Goal: Transaction & Acquisition: Purchase product/service

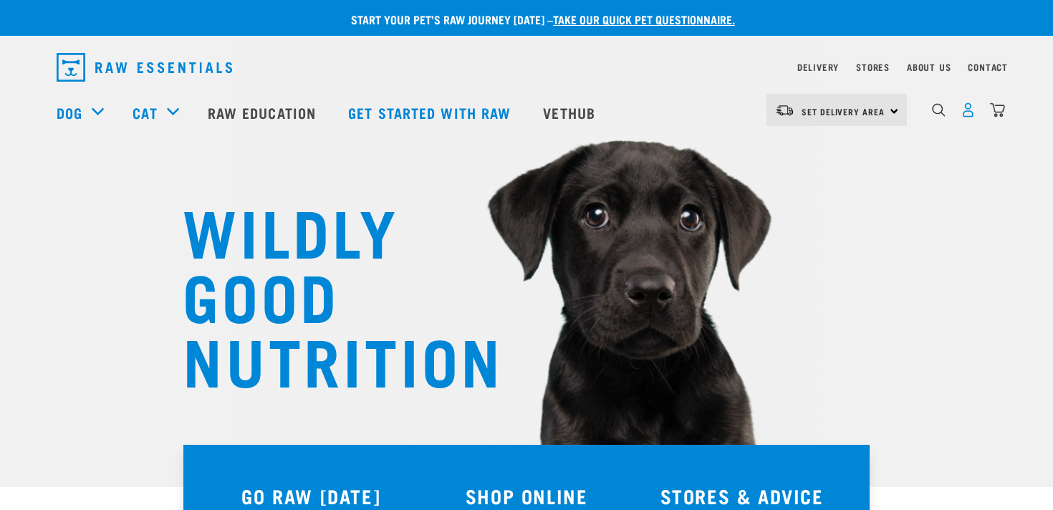
click at [973, 113] on img "dropdown navigation" at bounding box center [968, 109] width 15 height 15
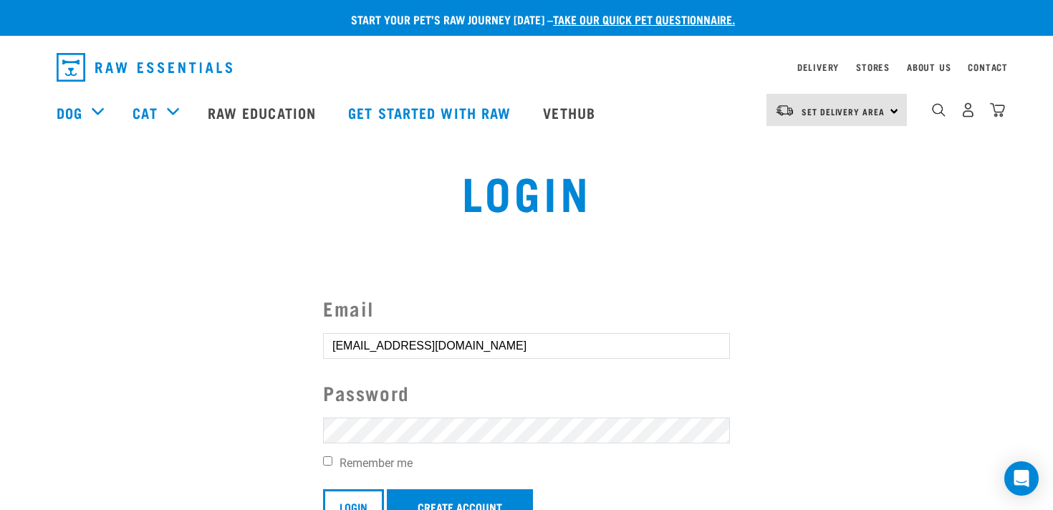
scroll to position [107, 0]
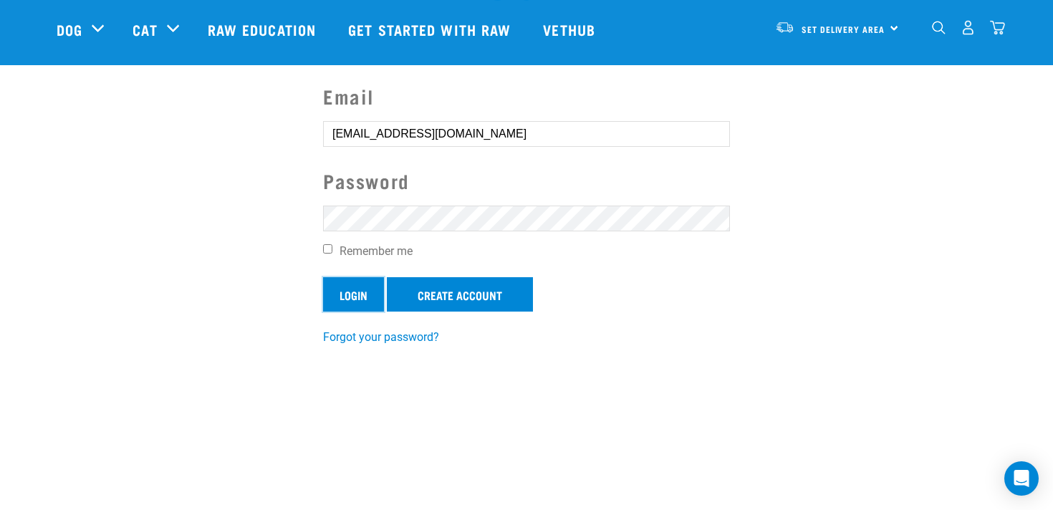
click at [340, 292] on input "Login" at bounding box center [353, 294] width 61 height 34
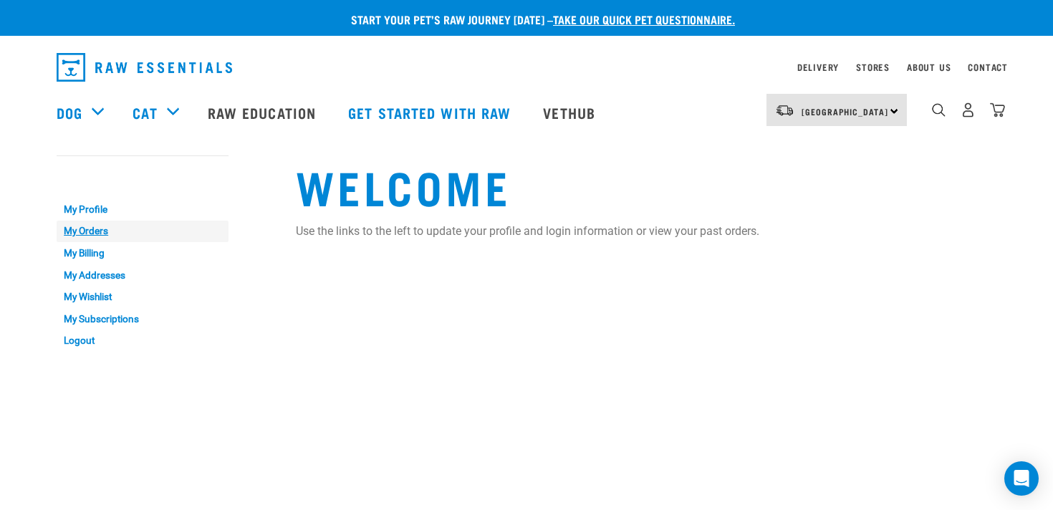
click at [103, 231] on link "My Orders" at bounding box center [143, 232] width 172 height 22
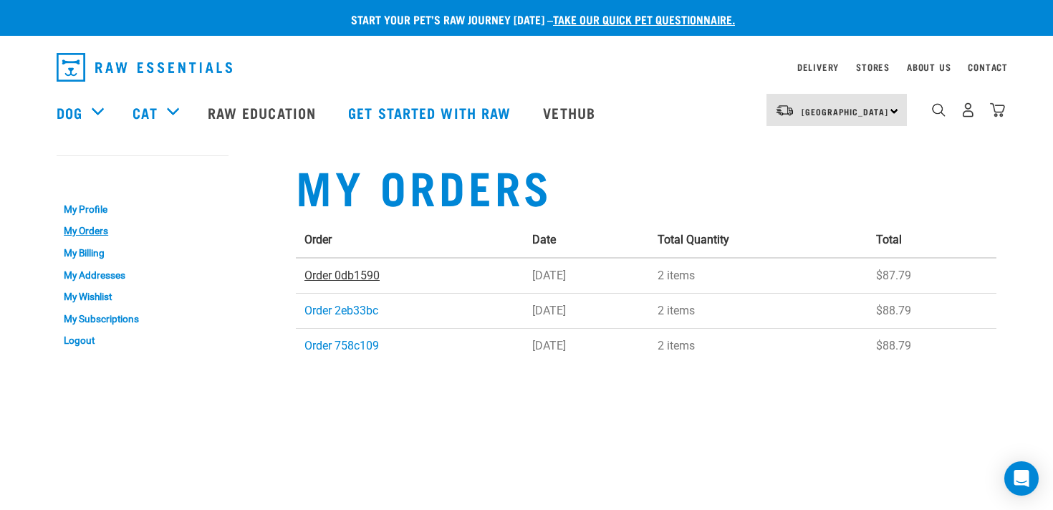
click at [331, 277] on link "Order 0db1590" at bounding box center [342, 276] width 75 height 14
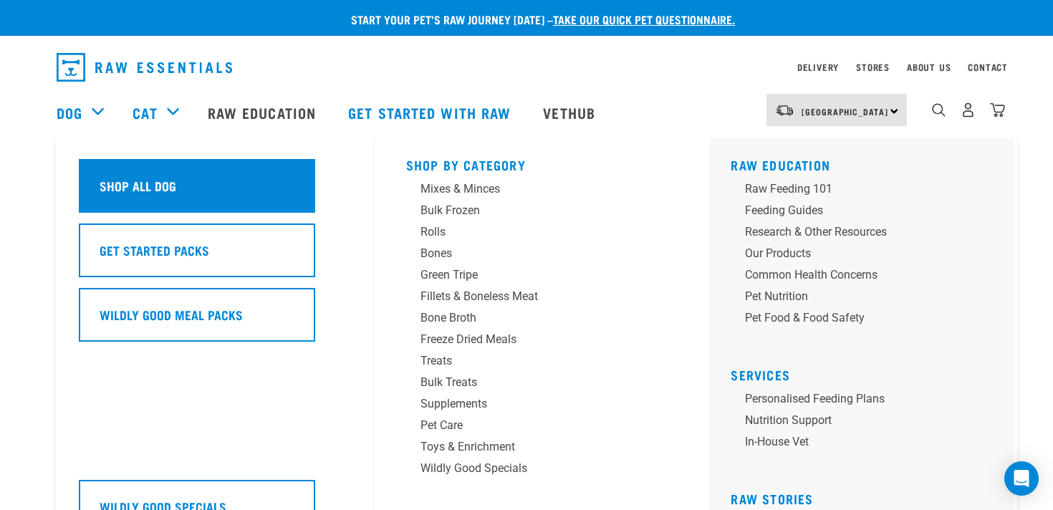
click at [269, 191] on div "Shop All Dog" at bounding box center [197, 186] width 236 height 54
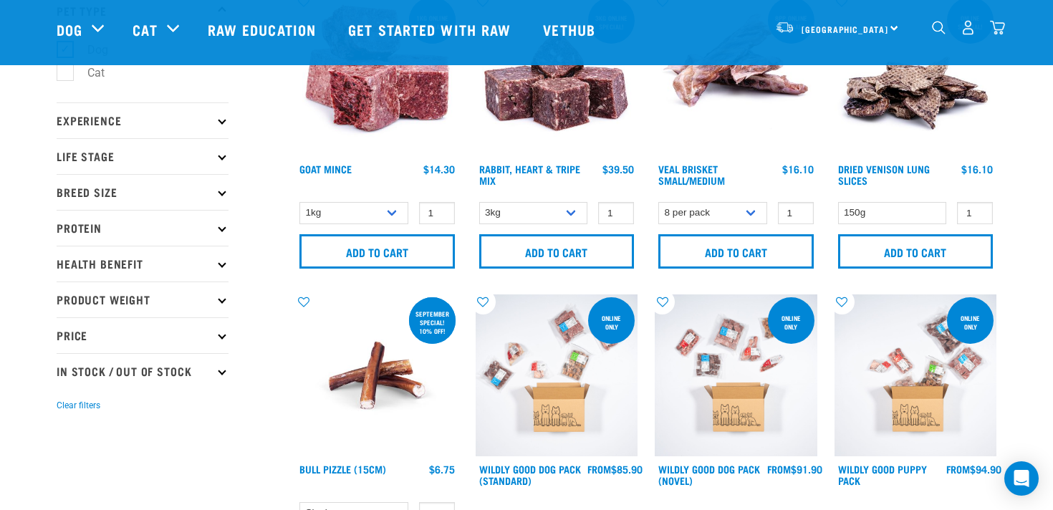
scroll to position [107, 0]
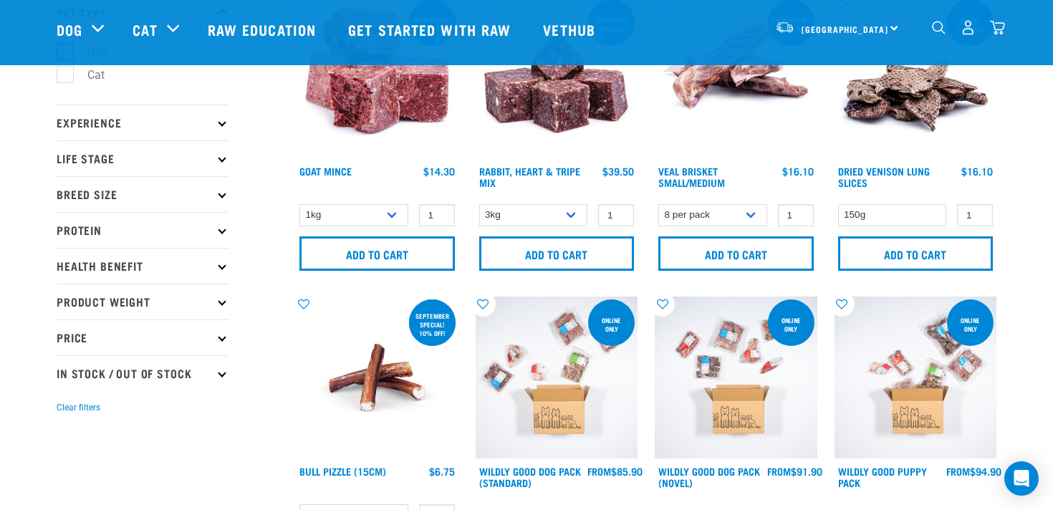
click at [182, 221] on p "Protein" at bounding box center [143, 230] width 172 height 36
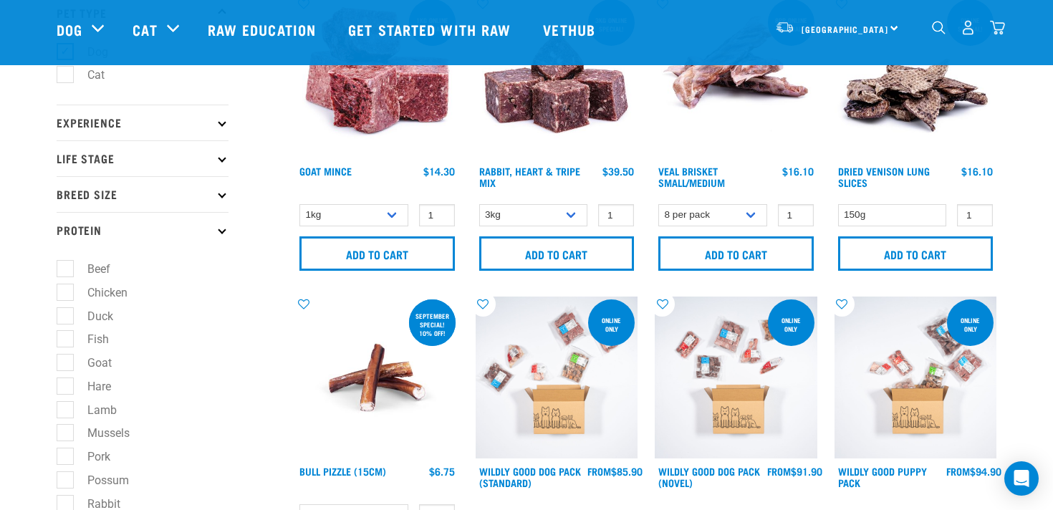
click at [68, 366] on label "Goat" at bounding box center [90, 363] width 53 height 18
click at [66, 365] on input "Goat" at bounding box center [61, 360] width 9 height 9
checkbox input "true"
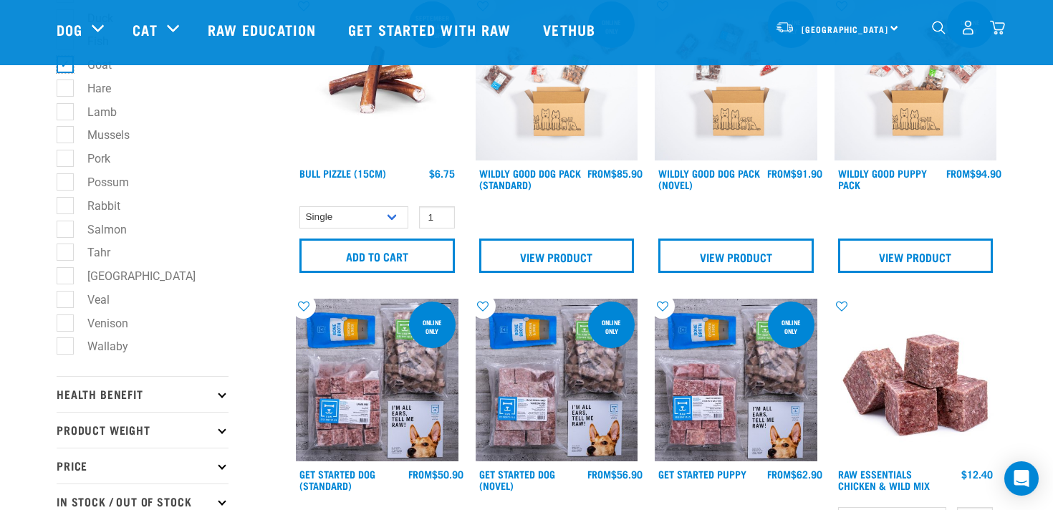
scroll to position [412, 0]
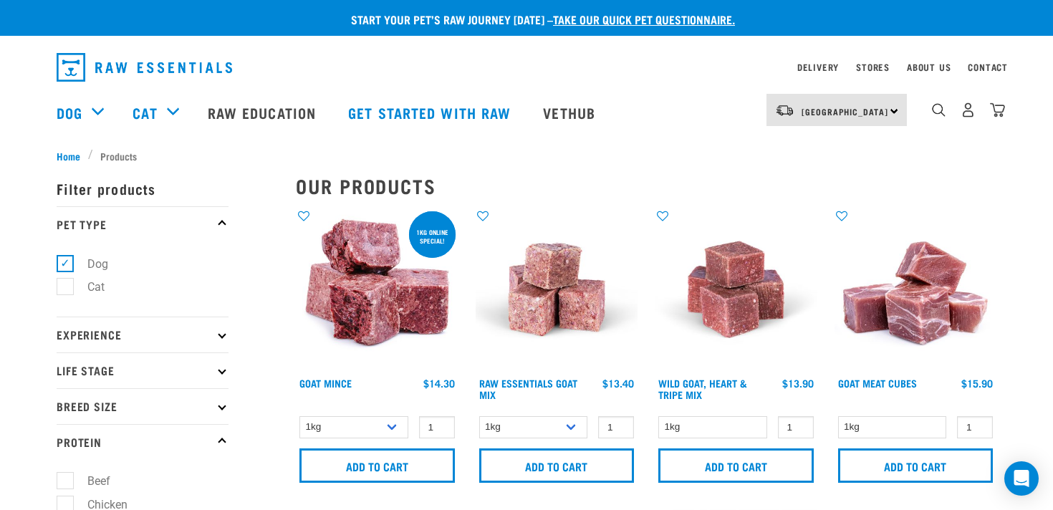
click at [586, 310] on img at bounding box center [557, 290] width 163 height 163
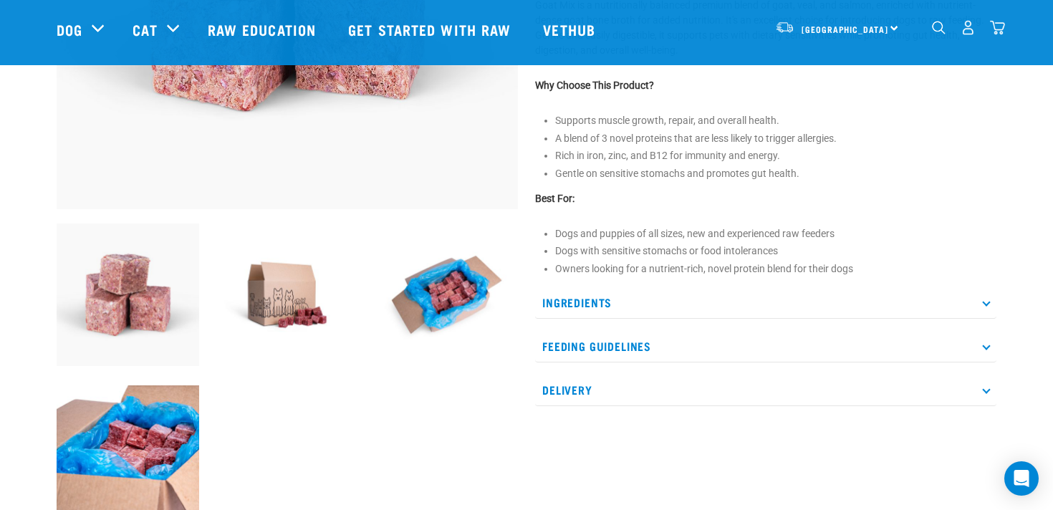
scroll to position [358, 0]
click at [586, 310] on p "Ingredients" at bounding box center [766, 302] width 462 height 32
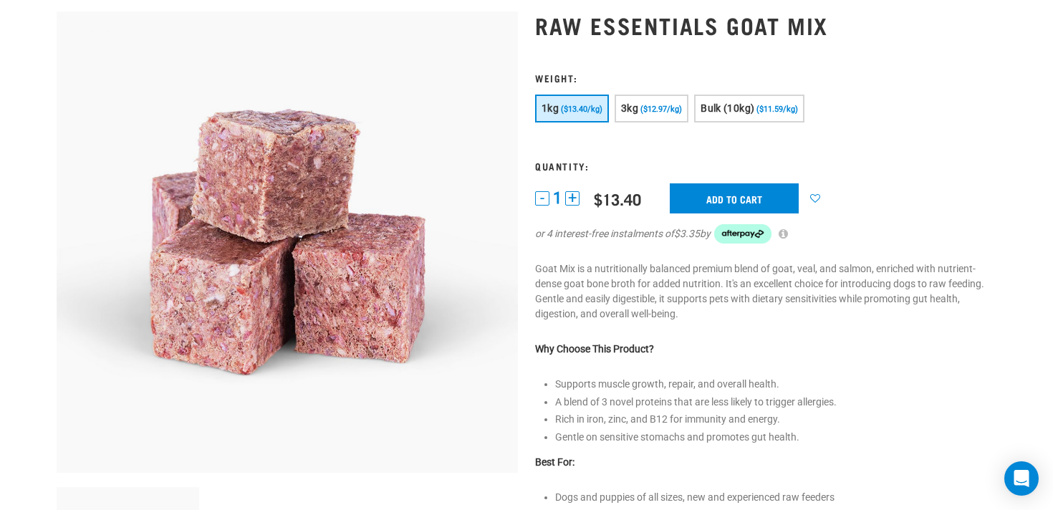
scroll to position [0, 0]
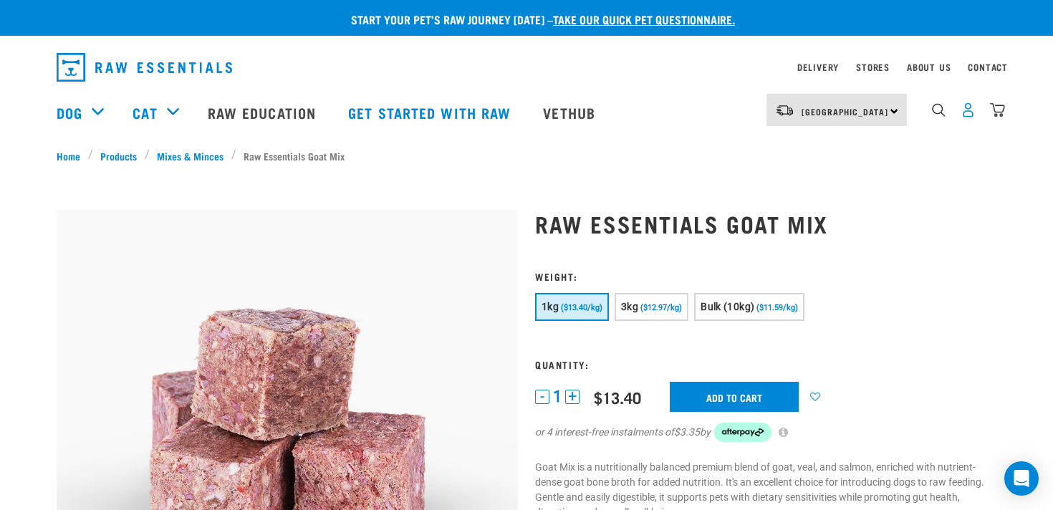
click at [965, 116] on img "dropdown navigation" at bounding box center [968, 109] width 15 height 15
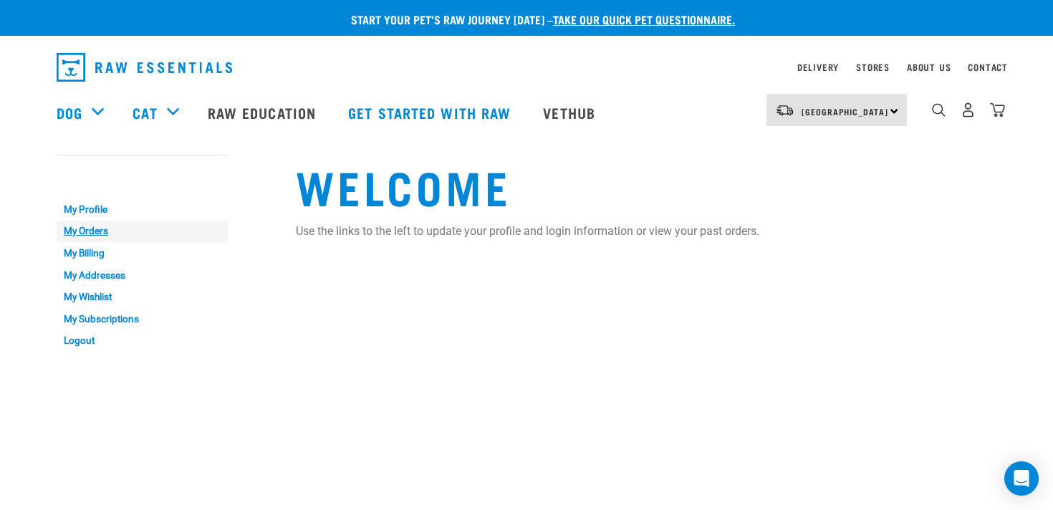
click at [107, 229] on link "My Orders" at bounding box center [143, 232] width 172 height 22
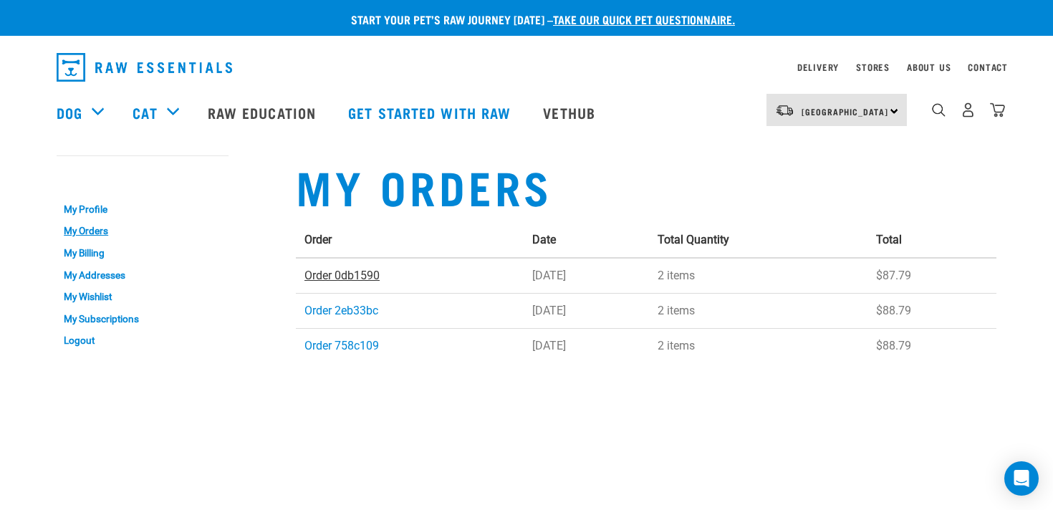
click at [367, 278] on link "Order 0db1590" at bounding box center [342, 276] width 75 height 14
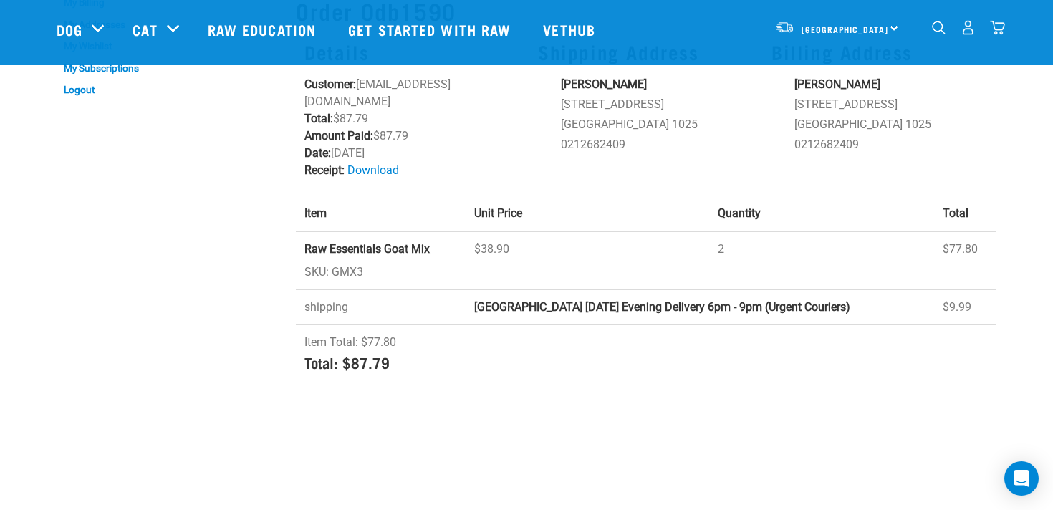
scroll to position [144, 0]
drag, startPoint x: 441, startPoint y: 232, endPoint x: 301, endPoint y: 229, distance: 140.5
click at [301, 233] on td "Raw Essentials Goat Mix SKU: GMX3" at bounding box center [381, 262] width 170 height 59
copy strong "Raw Essentials Goat Mix"
click at [936, 34] on img "dropdown navigation" at bounding box center [939, 28] width 14 height 14
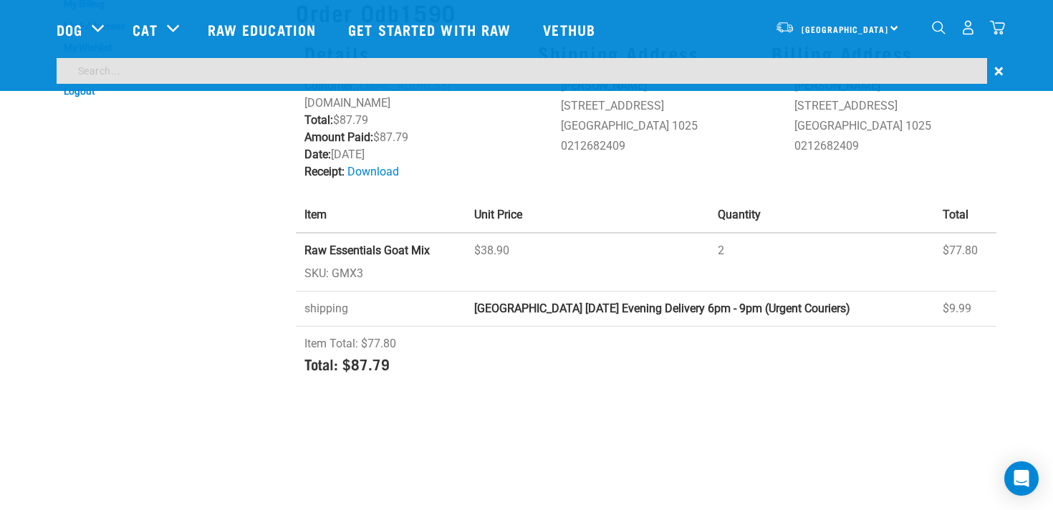
click at [608, 70] on input "search" at bounding box center [522, 71] width 931 height 26
paste input "Raw Essentials Goat Mix"
type input "Raw Essentials Goat Mix"
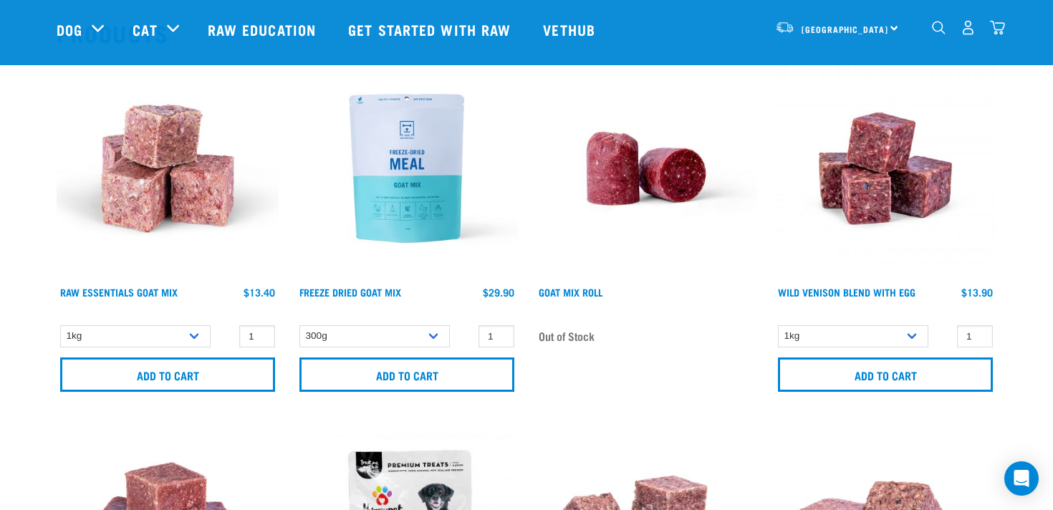
scroll to position [221, 0]
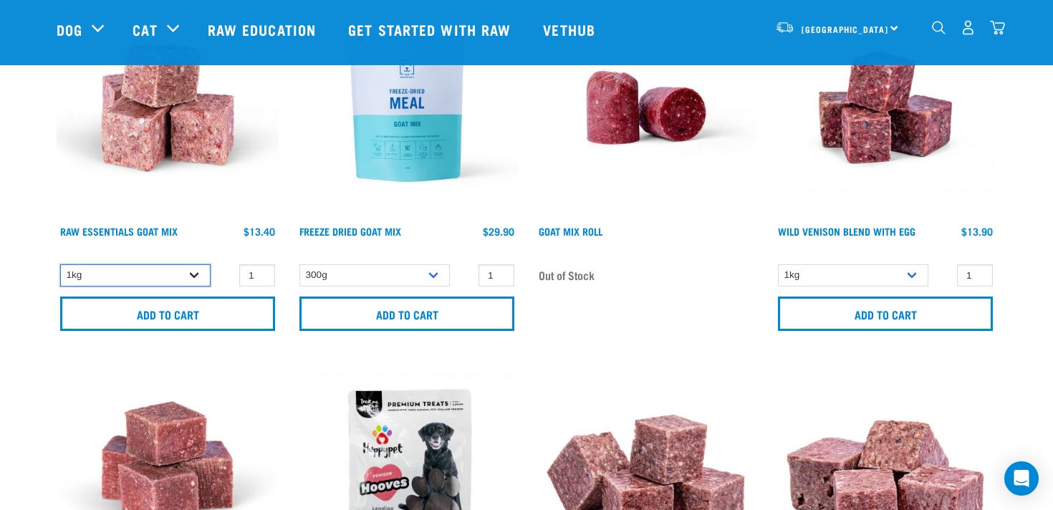
click at [189, 270] on select "1kg 3kg Bulk (10kg)" at bounding box center [135, 275] width 150 height 22
select select "337219"
click at [60, 264] on select "1kg 3kg Bulk (10kg)" at bounding box center [135, 275] width 150 height 22
click at [201, 279] on select "1kg 3kg Bulk (10kg)" at bounding box center [135, 275] width 150 height 22
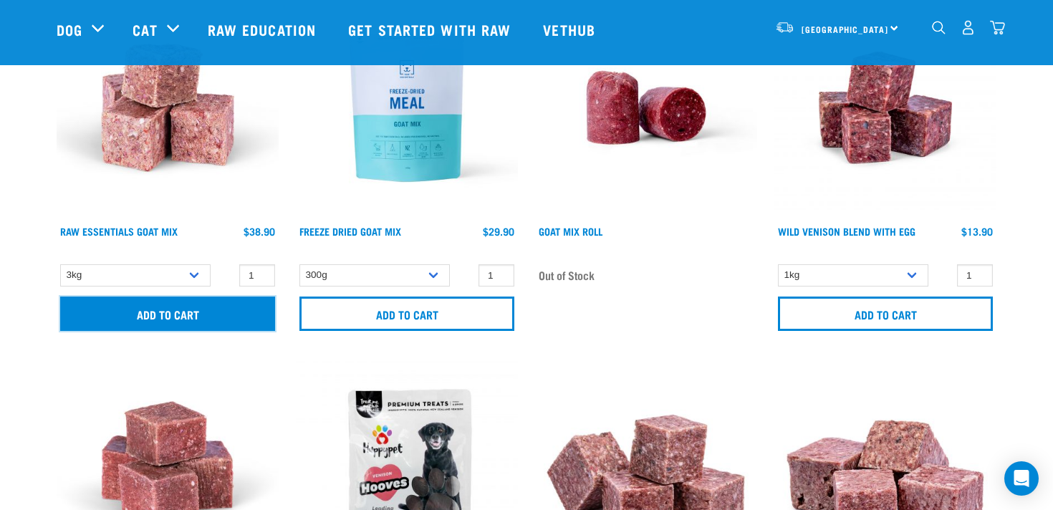
click at [183, 322] on input "Add to cart" at bounding box center [167, 314] width 215 height 34
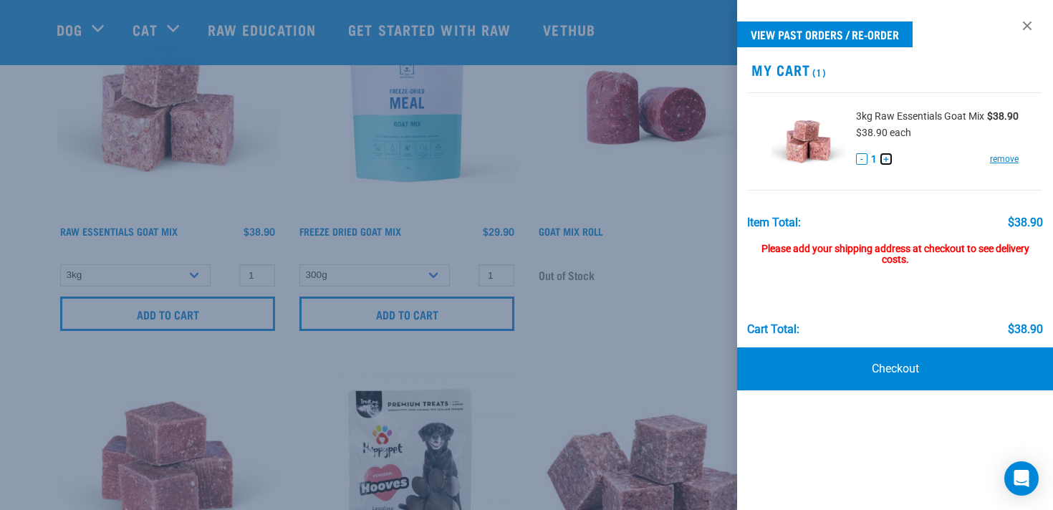
click at [890, 158] on button "+" at bounding box center [886, 158] width 11 height 11
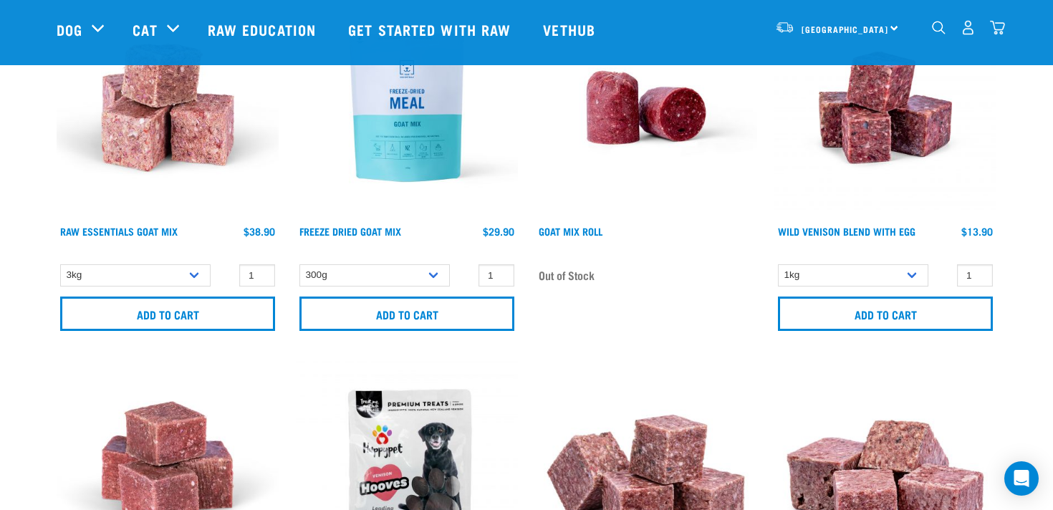
click at [1000, 31] on img "dropdown navigation" at bounding box center [997, 27] width 15 height 15
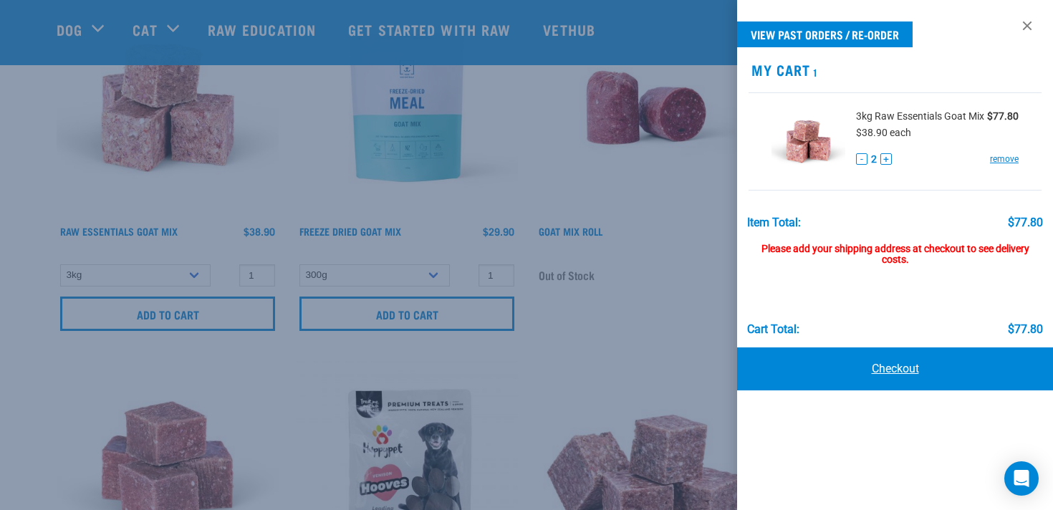
click at [876, 371] on link "Checkout" at bounding box center [895, 369] width 316 height 43
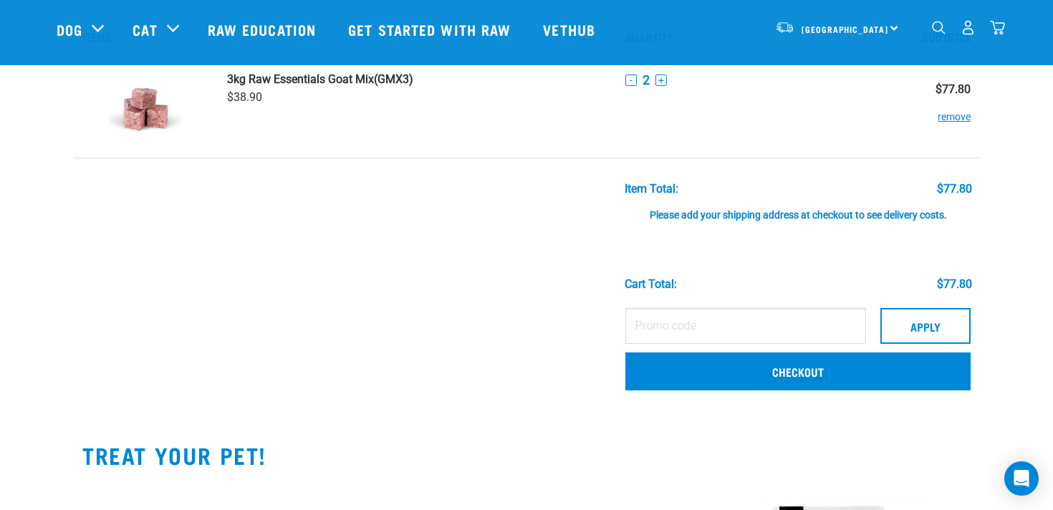
scroll to position [48, 0]
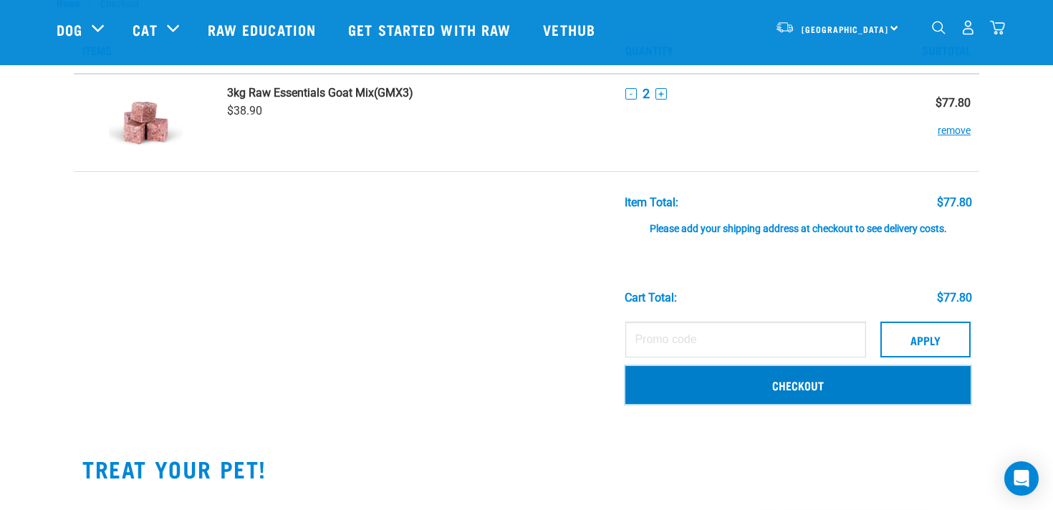
click at [730, 386] on link "Checkout" at bounding box center [798, 384] width 345 height 37
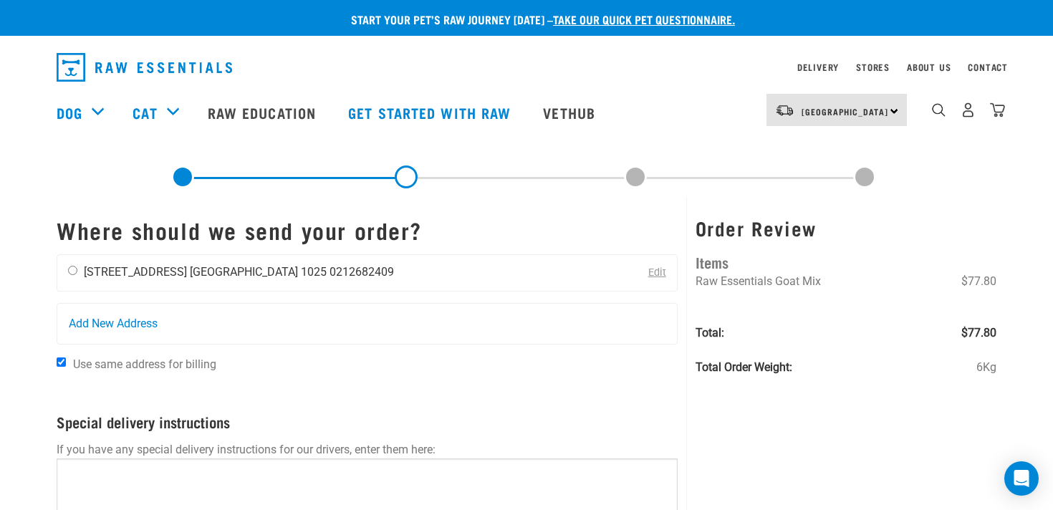
click at [330, 268] on li "0212682409" at bounding box center [362, 272] width 64 height 14
click at [330, 267] on li "0212682409" at bounding box center [362, 272] width 64 height 14
click at [74, 271] on input "radio" at bounding box center [72, 270] width 9 height 9
radio input "true"
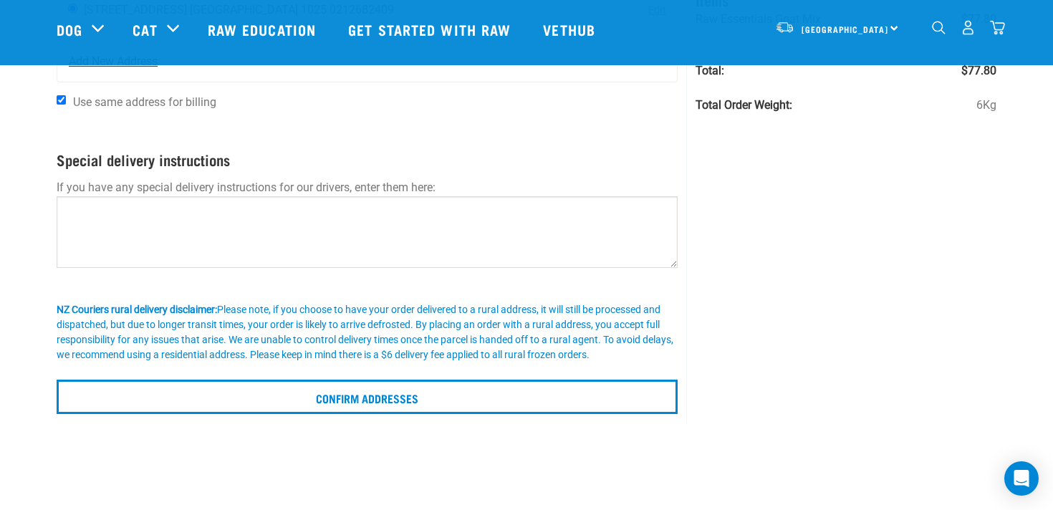
scroll to position [158, 0]
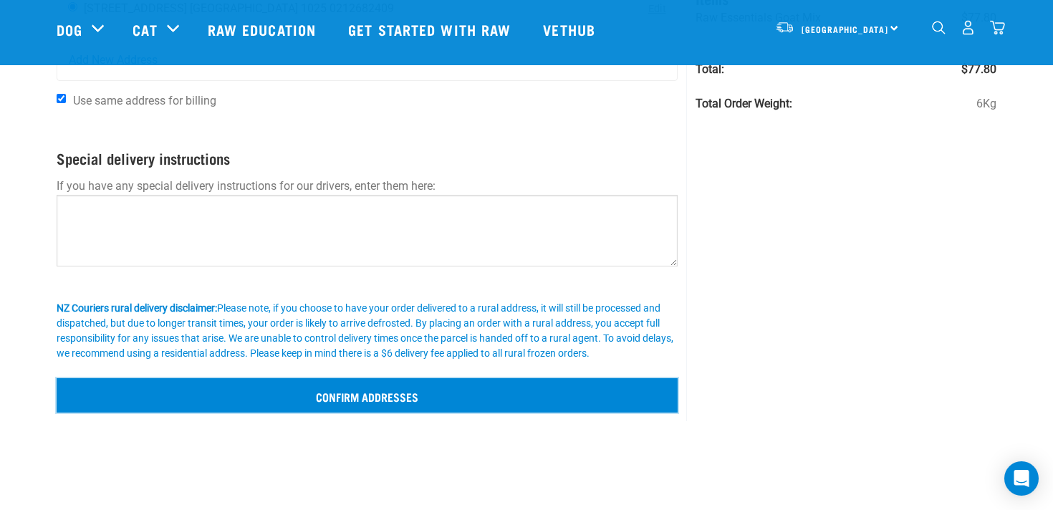
click at [287, 398] on input "Confirm addresses" at bounding box center [367, 395] width 621 height 34
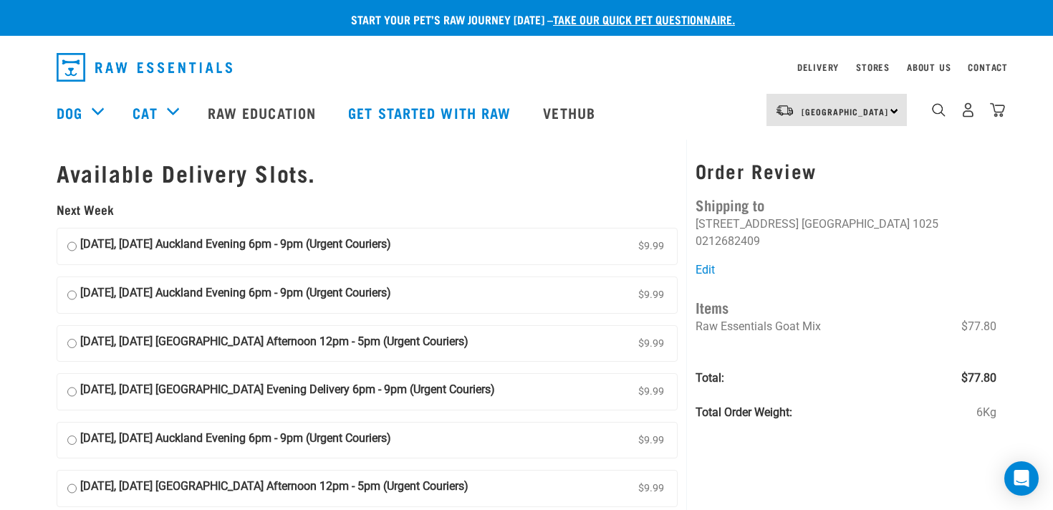
click at [293, 254] on strong "[DATE], [DATE] Auckland Evening 6pm - 9pm (Urgent Couriers)" at bounding box center [235, 246] width 311 height 21
click at [77, 254] on input "[DATE], [DATE] Auckland Evening 6pm - 9pm (Urgent Couriers) $9.99" at bounding box center [71, 246] width 9 height 21
radio input "true"
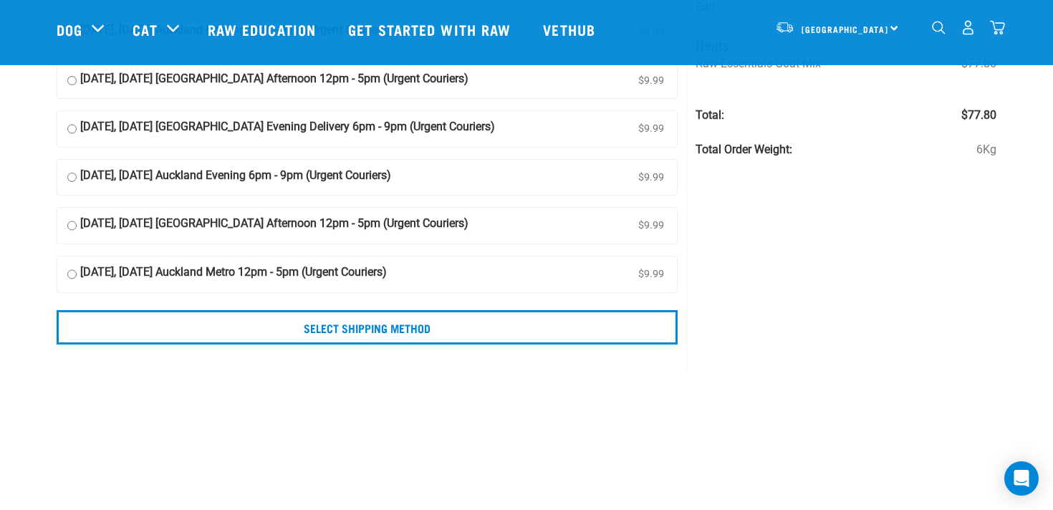
scroll to position [165, 0]
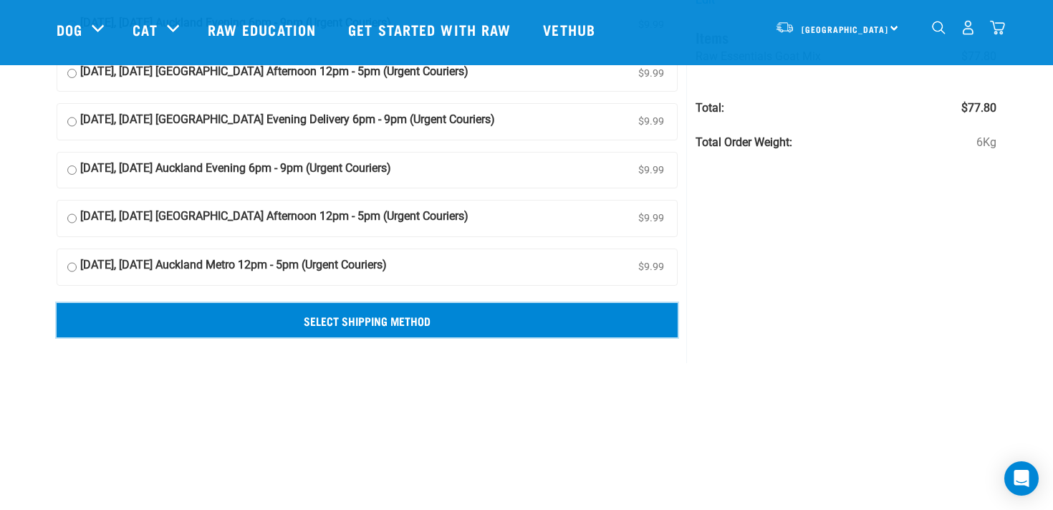
click at [512, 317] on input "Select Shipping Method" at bounding box center [367, 320] width 621 height 34
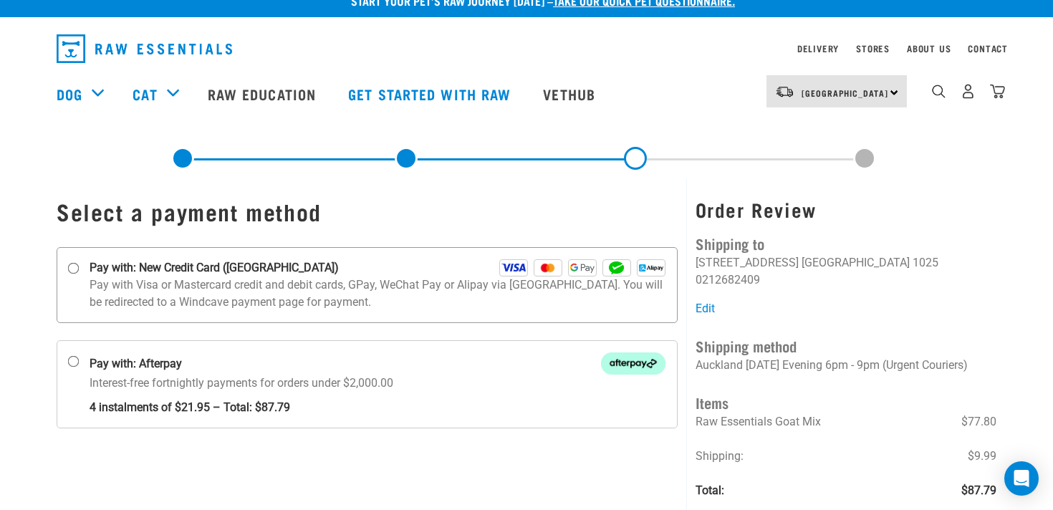
scroll to position [9, 0]
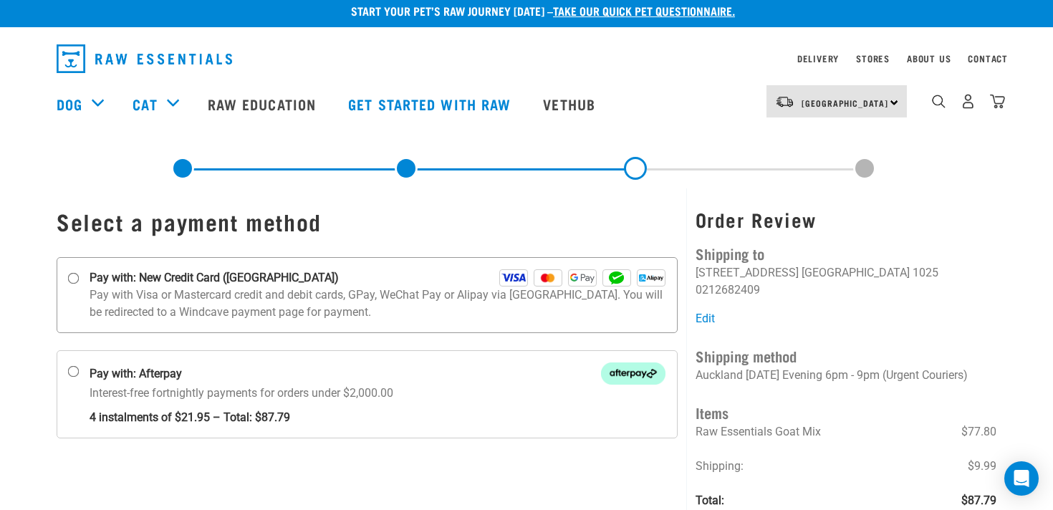
click at [269, 281] on strong "Pay with: New Credit Card ([GEOGRAPHIC_DATA])" at bounding box center [214, 277] width 249 height 17
click at [80, 281] on input "Pay with: New Credit Card ([GEOGRAPHIC_DATA])" at bounding box center [73, 278] width 11 height 11
radio input "true"
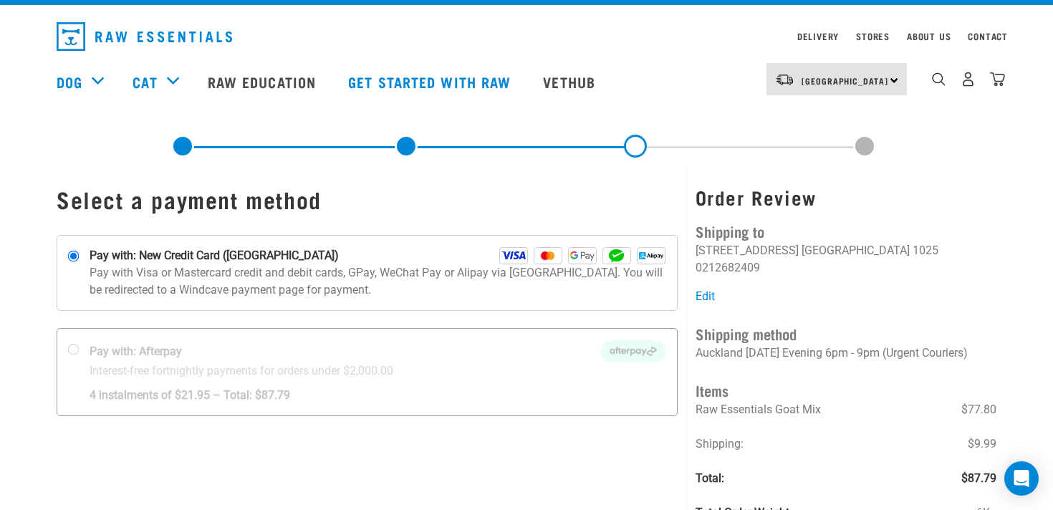
scroll to position [30, 0]
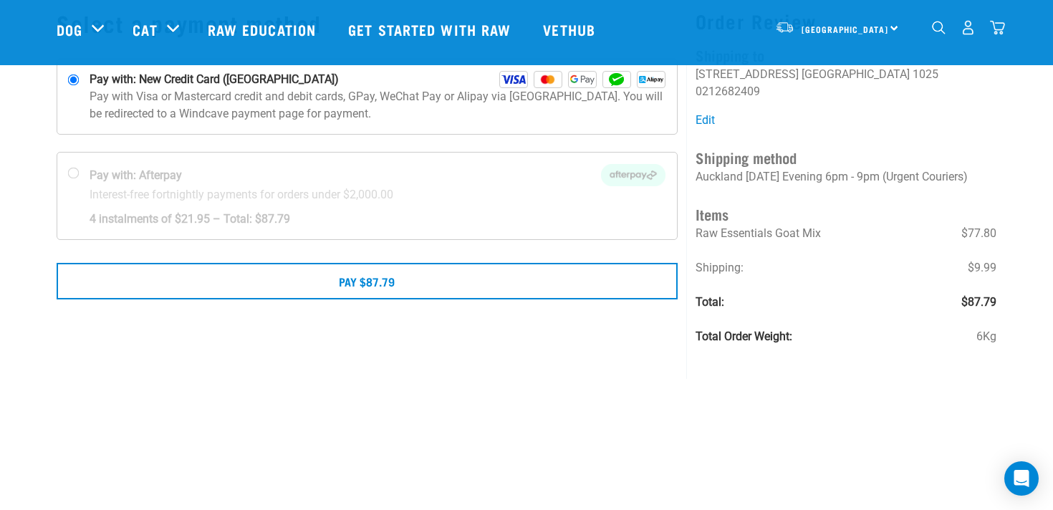
scroll to position [101, 0]
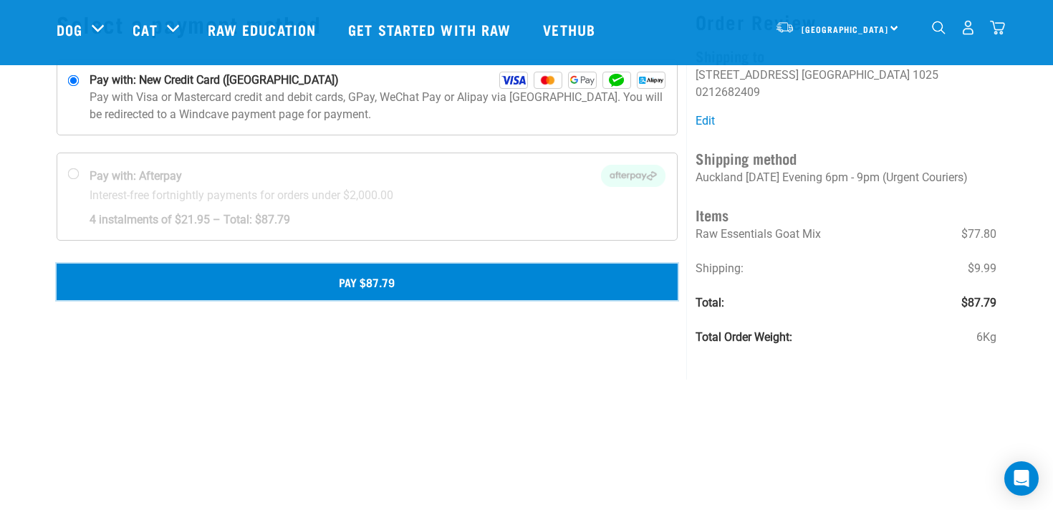
click at [370, 282] on button "Pay $87.79" at bounding box center [367, 282] width 621 height 36
